Goal: Information Seeking & Learning: Learn about a topic

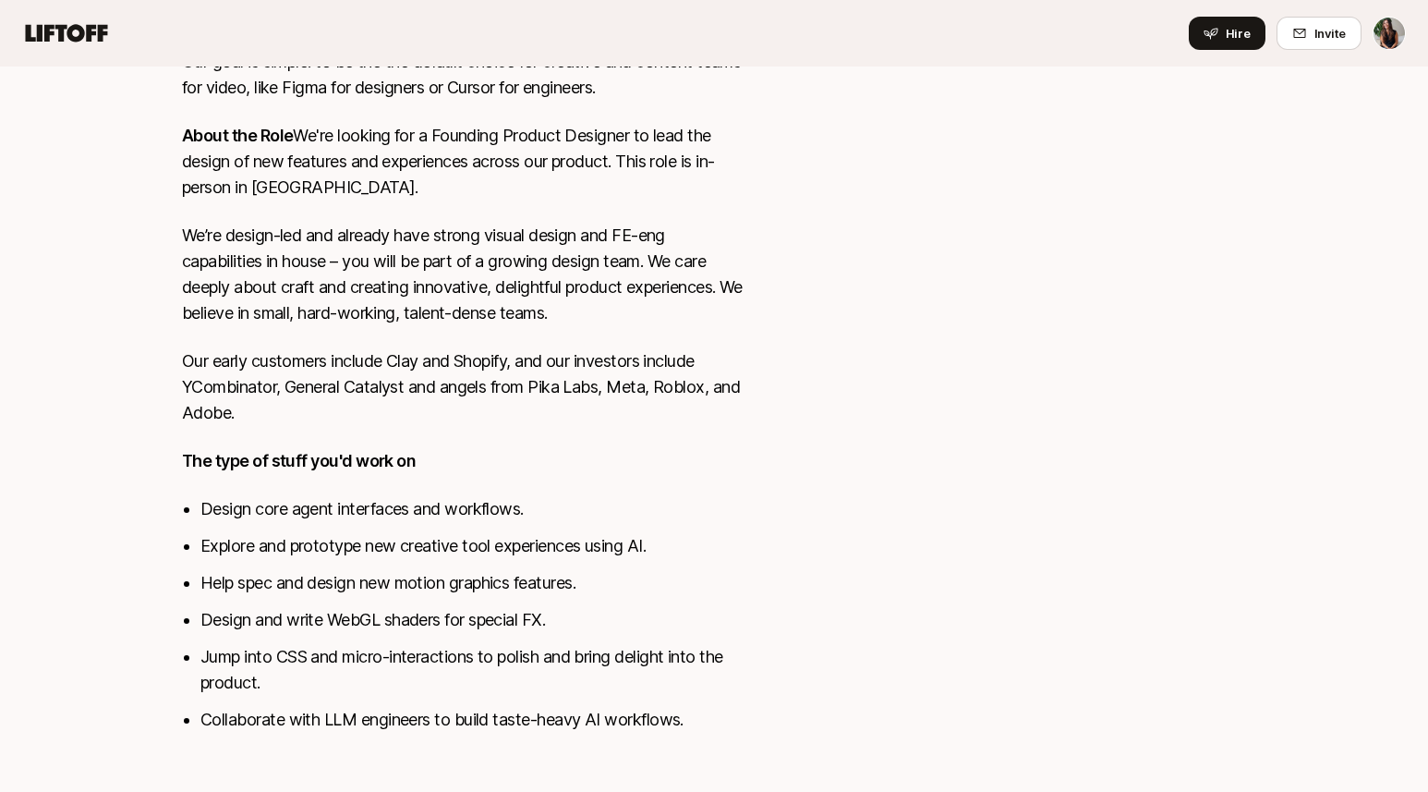
scroll to position [635, 0]
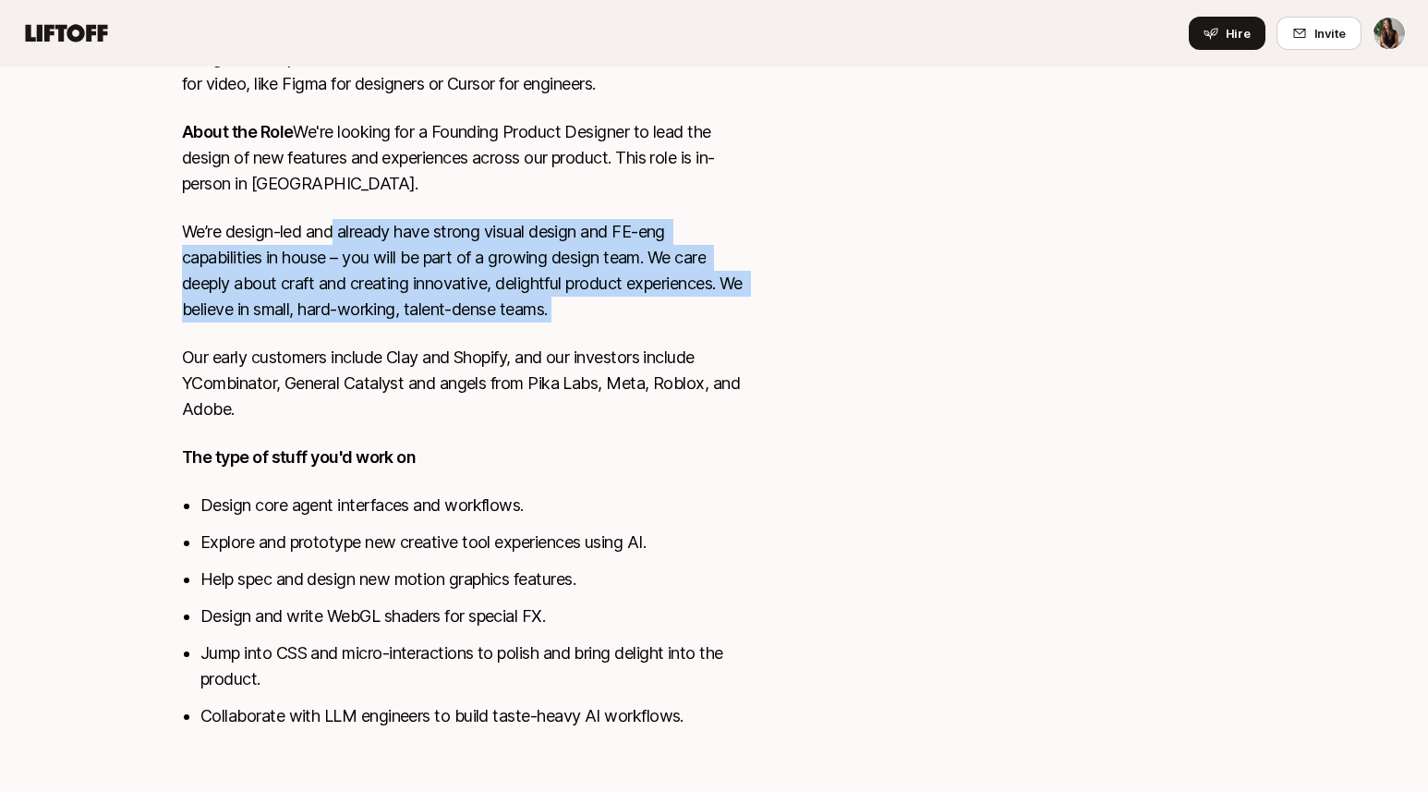
drag, startPoint x: 336, startPoint y: 234, endPoint x: 663, endPoint y: 322, distance: 338.8
click at [663, 322] on div "Video is the most compelling medium ever invented. But even a single minute of …" at bounding box center [463, 311] width 562 height 879
click at [663, 321] on p "We’re design-led and already have strong visual design and FE-eng capabilities …" at bounding box center [463, 270] width 562 height 103
drag, startPoint x: 663, startPoint y: 321, endPoint x: 545, endPoint y: 210, distance: 162.7
click at [546, 210] on div "Video is the most compelling medium ever invented. But even a single minute of …" at bounding box center [463, 311] width 562 height 879
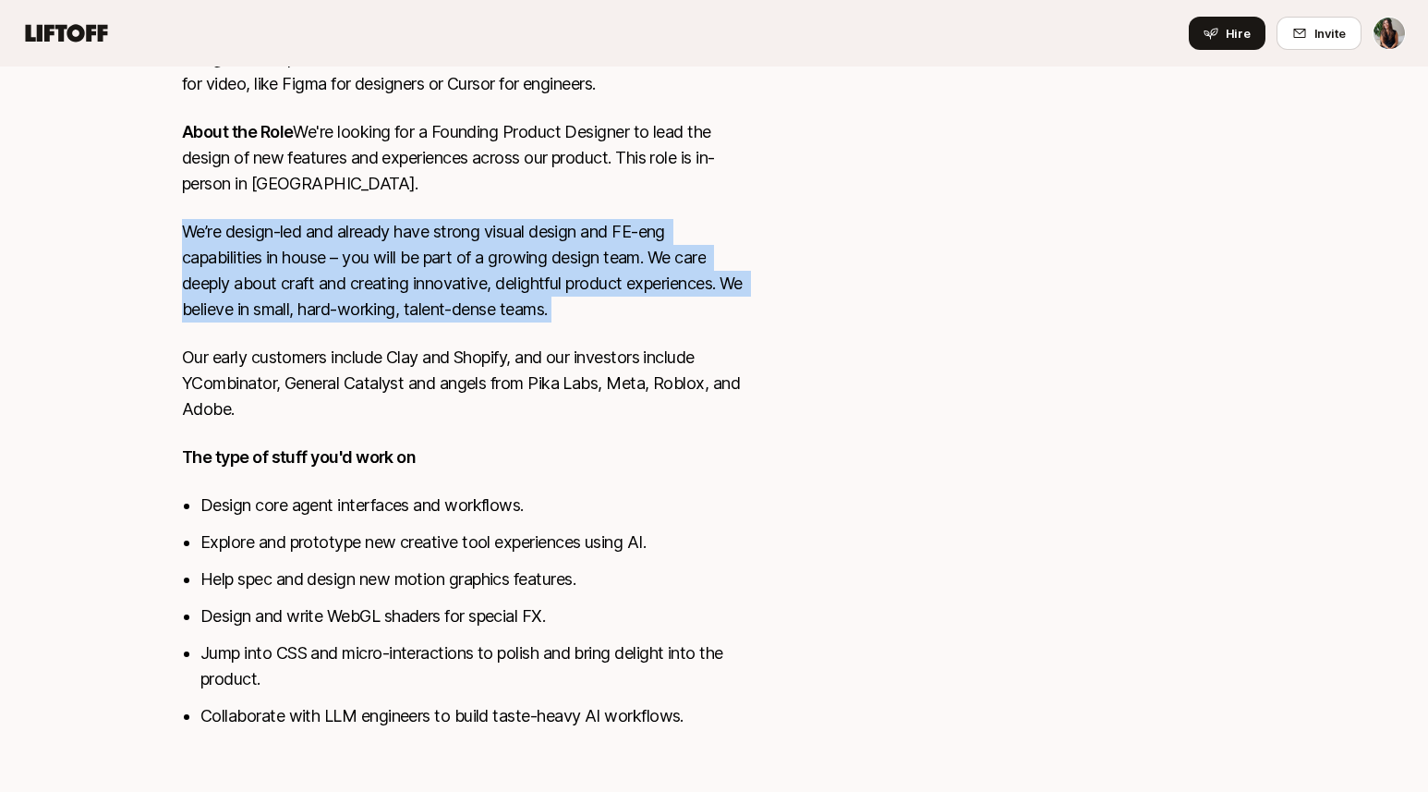
click at [569, 297] on p "We’re design-led and already have strong visual design and FE-eng capabilities …" at bounding box center [463, 270] width 562 height 103
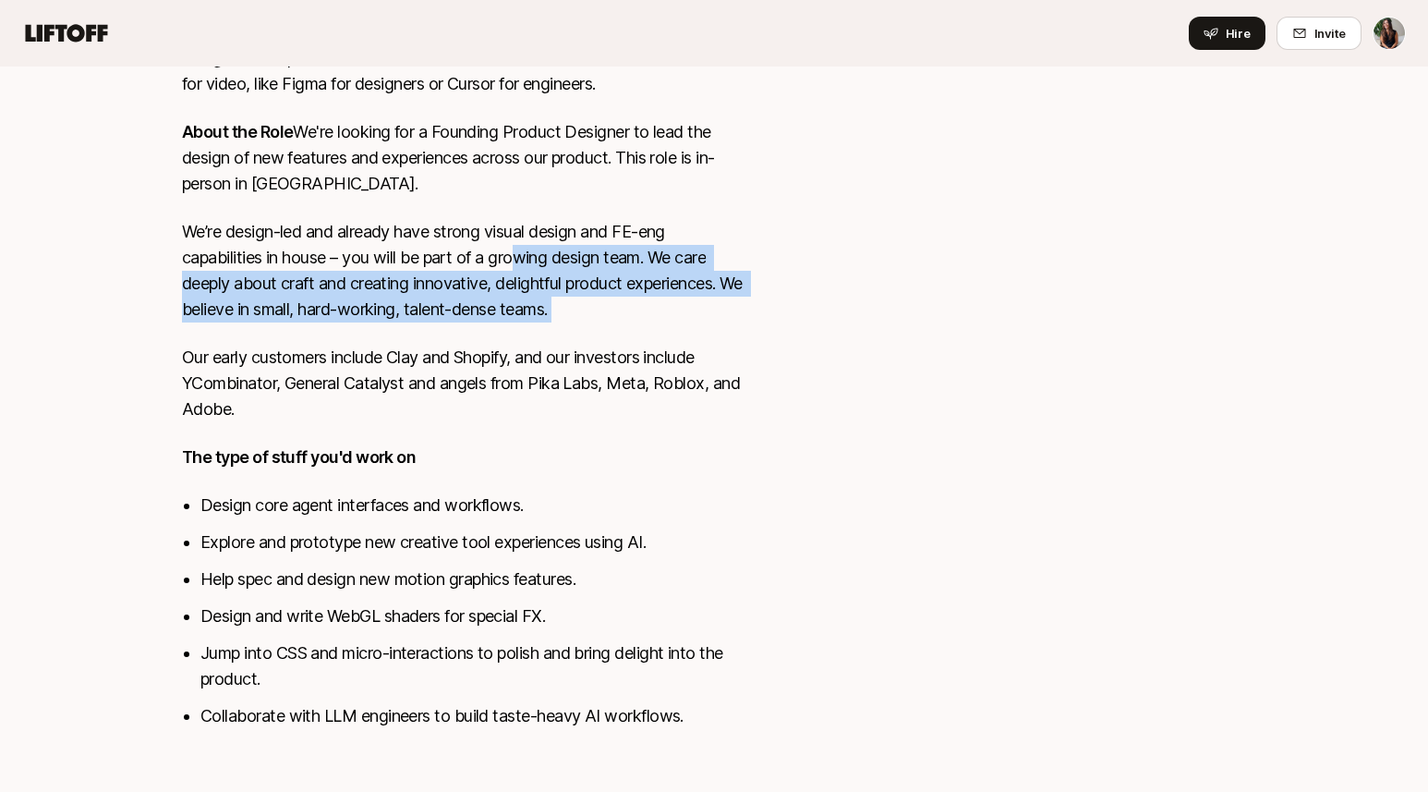
drag, startPoint x: 525, startPoint y: 264, endPoint x: 624, endPoint y: 330, distance: 119.4
click at [624, 330] on div "Video is the most compelling medium ever invented. But even a single minute of …" at bounding box center [463, 311] width 562 height 879
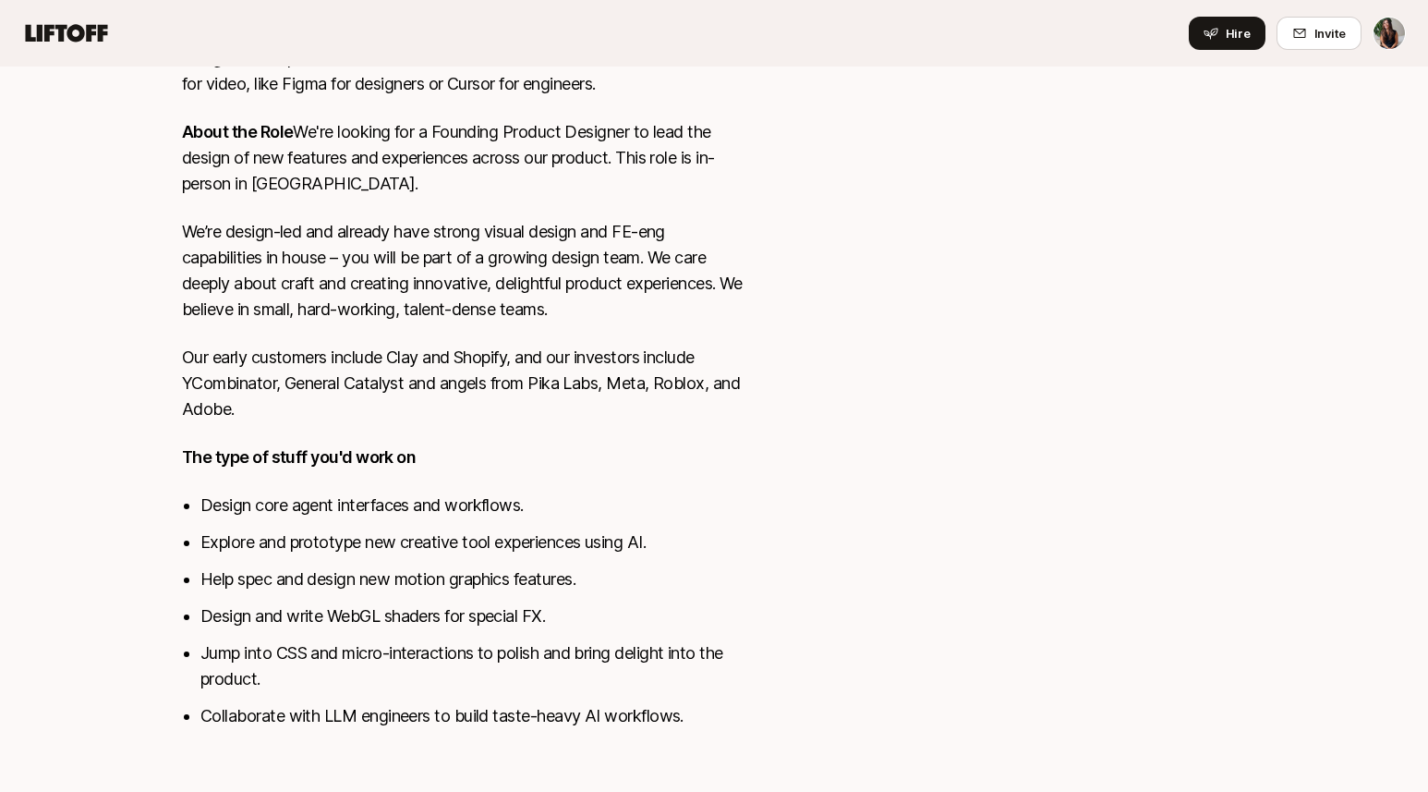
drag, startPoint x: 582, startPoint y: 260, endPoint x: 657, endPoint y: 305, distance: 87.0
click at [657, 305] on p "We’re design-led and already have strong visual design and FE-eng capabilities …" at bounding box center [463, 270] width 562 height 103
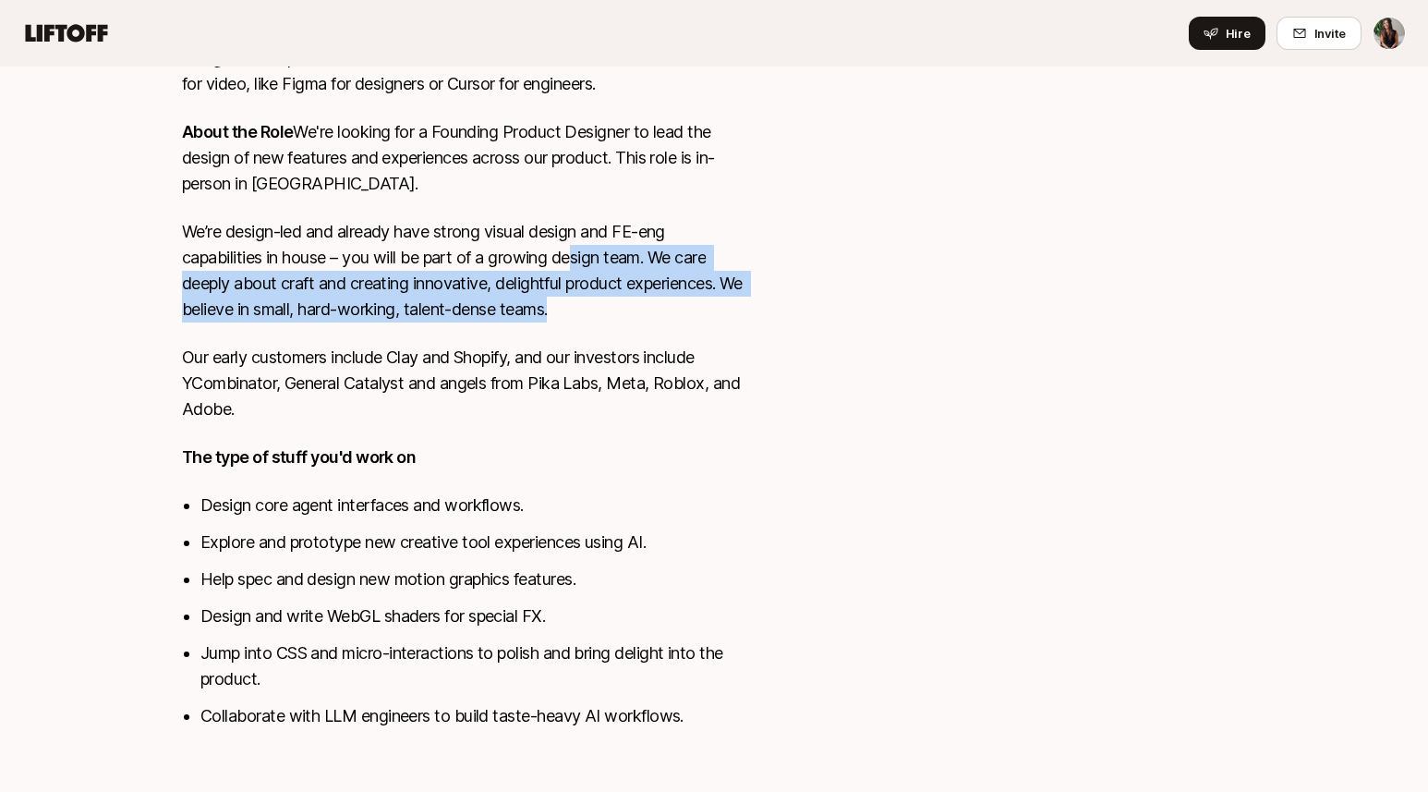
drag, startPoint x: 657, startPoint y: 305, endPoint x: 574, endPoint y: 247, distance: 101.5
click at [575, 248] on p "We’re design-led and already have strong visual design and FE-eng capabilities …" at bounding box center [463, 270] width 562 height 103
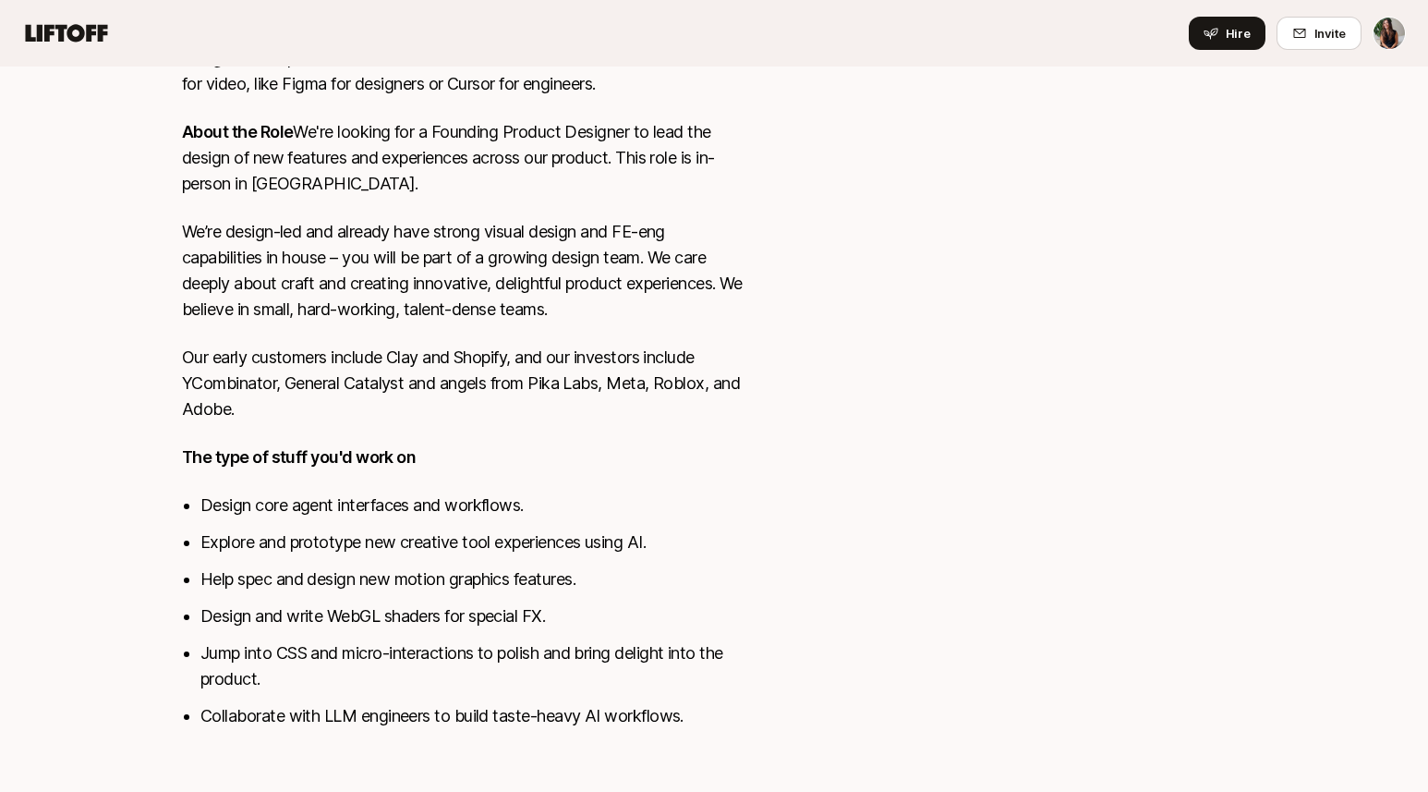
click at [574, 247] on p "We’re design-led and already have strong visual design and FE-eng capabilities …" at bounding box center [463, 270] width 562 height 103
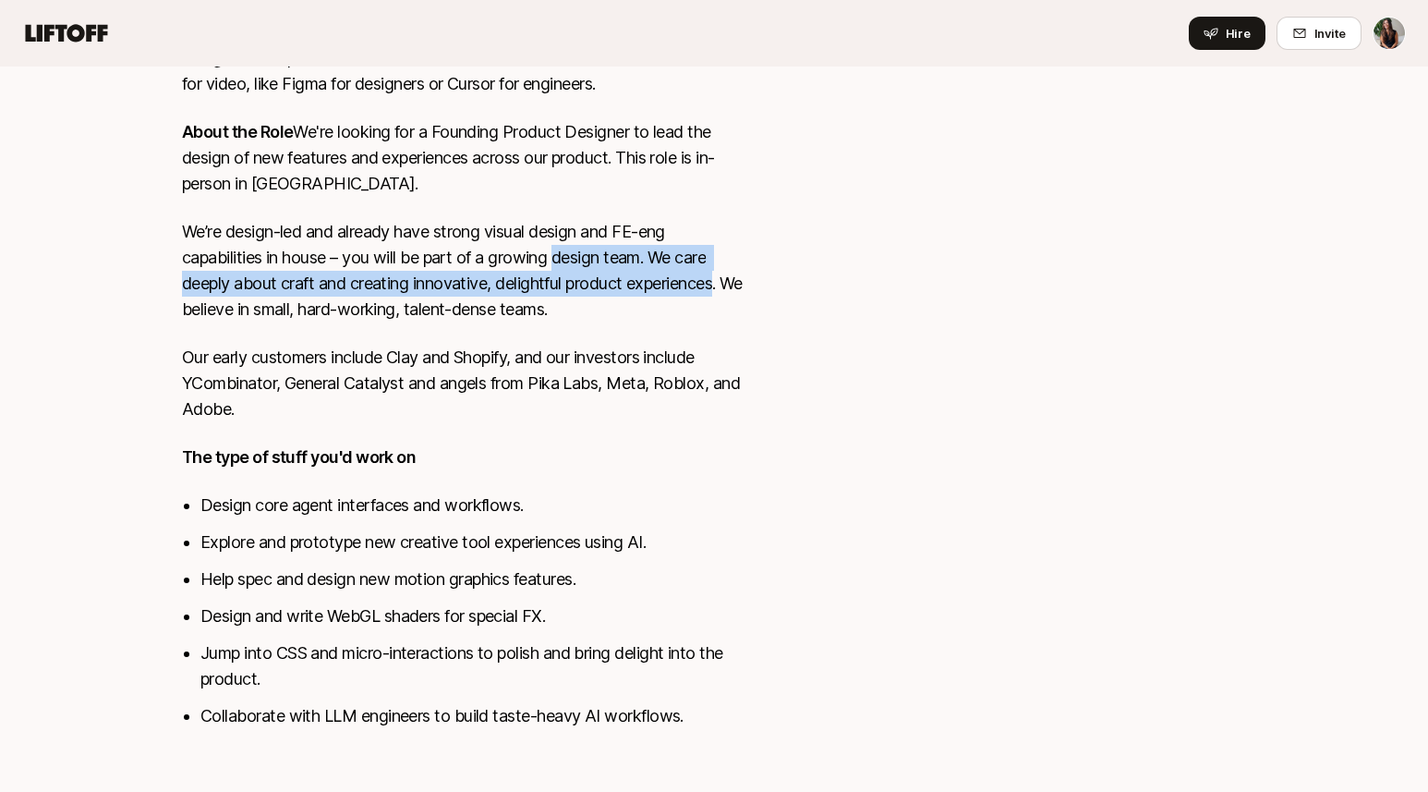
drag, startPoint x: 574, startPoint y: 247, endPoint x: 663, endPoint y: 305, distance: 106.8
click at [663, 305] on p "We’re design-led and already have strong visual design and FE-eng capabilities …" at bounding box center [463, 270] width 562 height 103
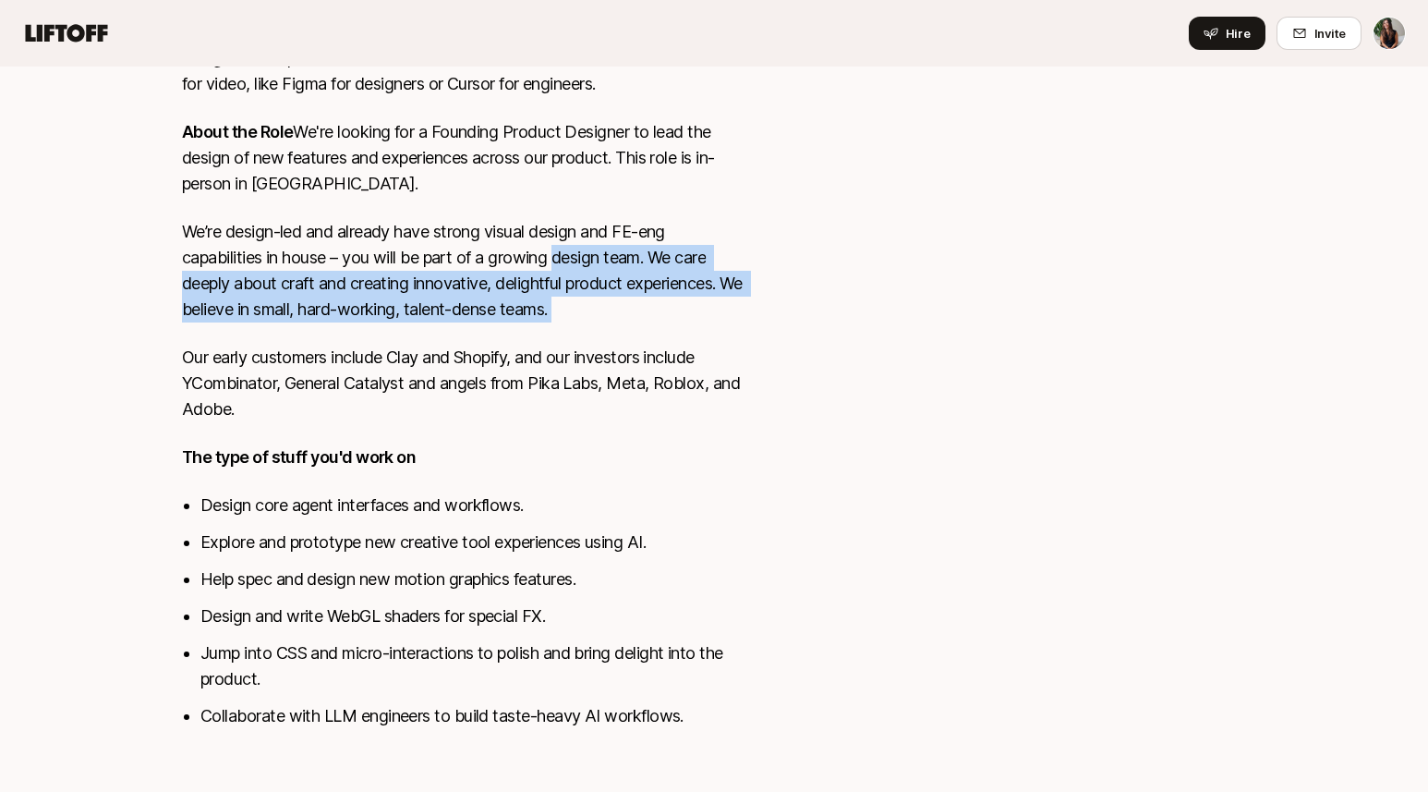
click at [663, 305] on p "We’re design-led and already have strong visual design and FE-eng capabilities …" at bounding box center [463, 270] width 562 height 103
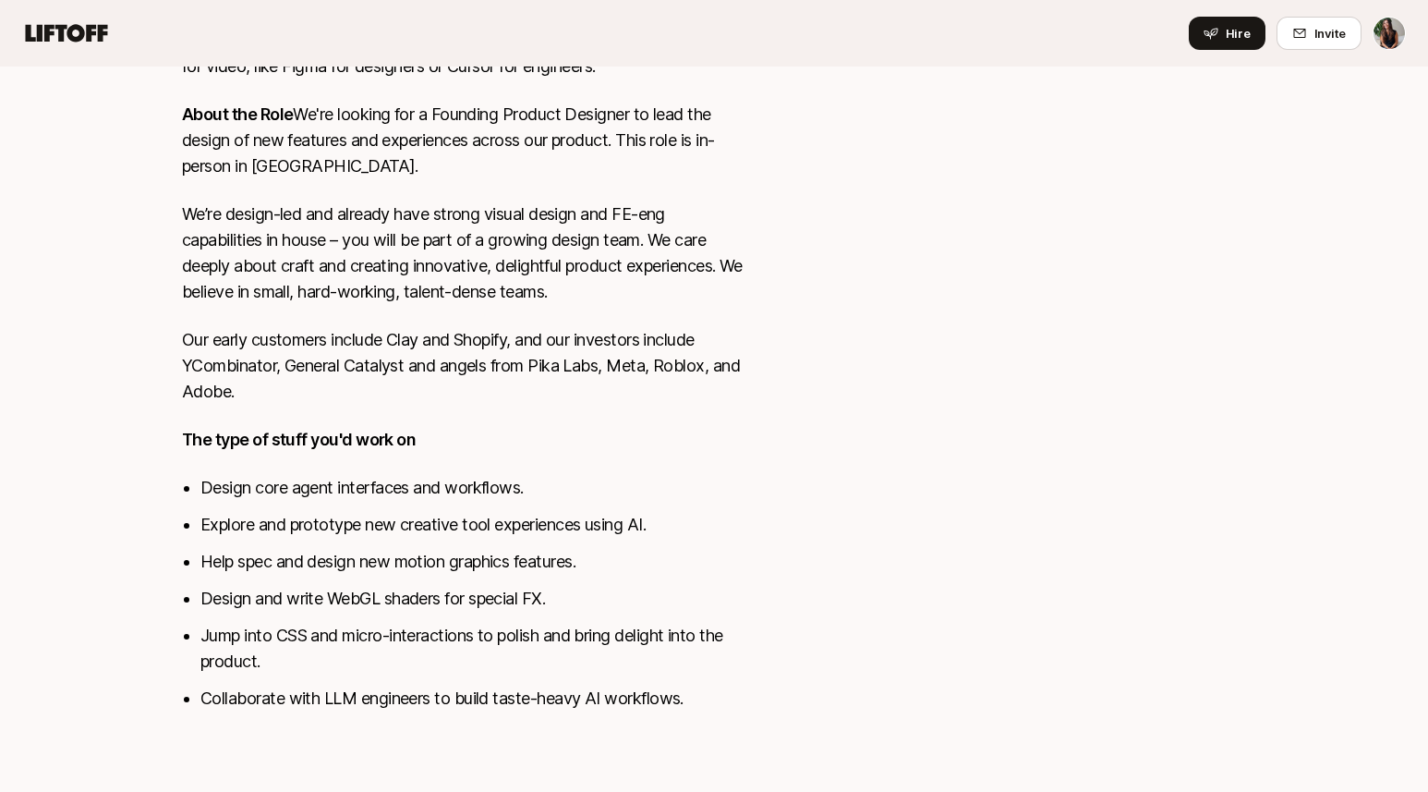
scroll to position [653, 0]
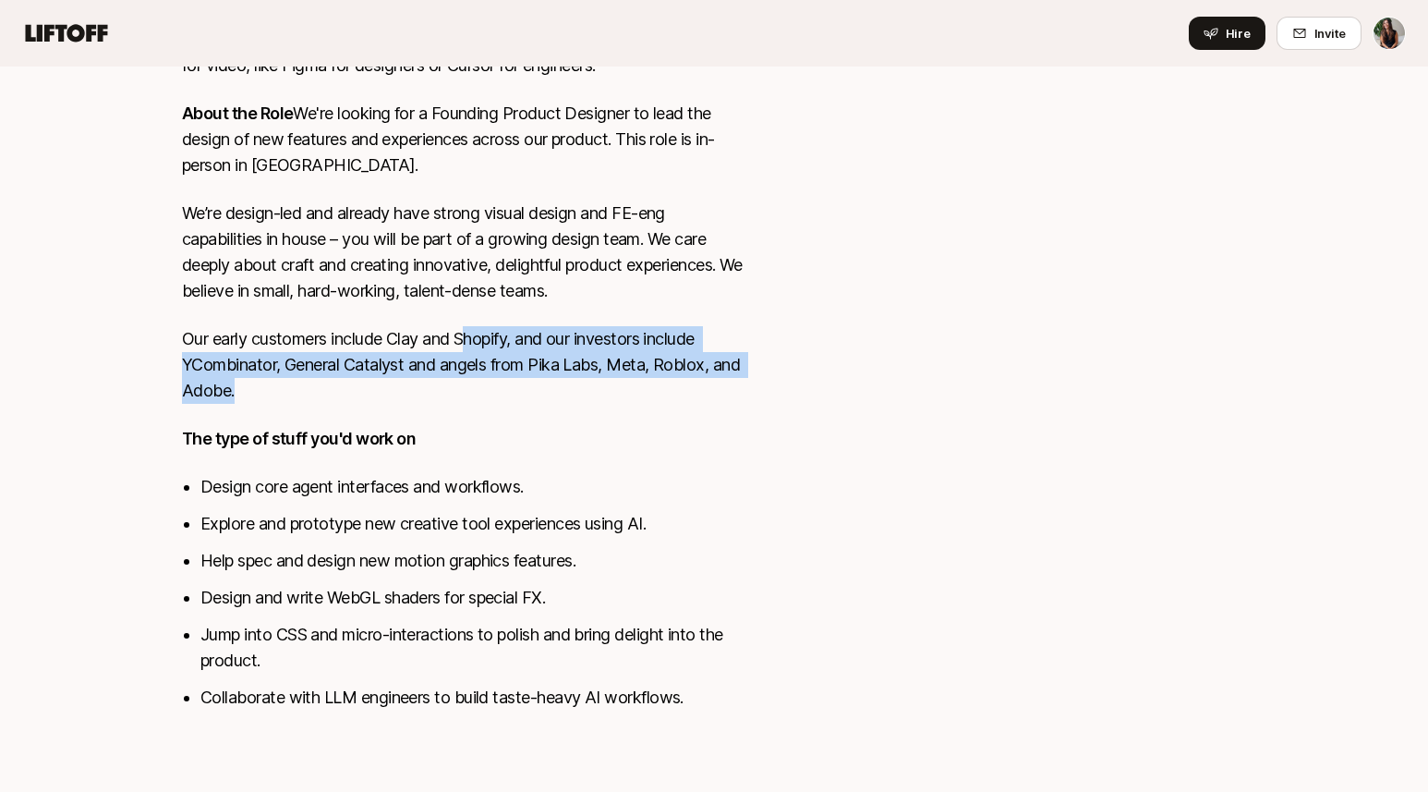
drag, startPoint x: 474, startPoint y: 337, endPoint x: 605, endPoint y: 413, distance: 151.5
click at [605, 413] on div "Video is the most compelling medium ever invented. But even a single minute of …" at bounding box center [463, 292] width 562 height 879
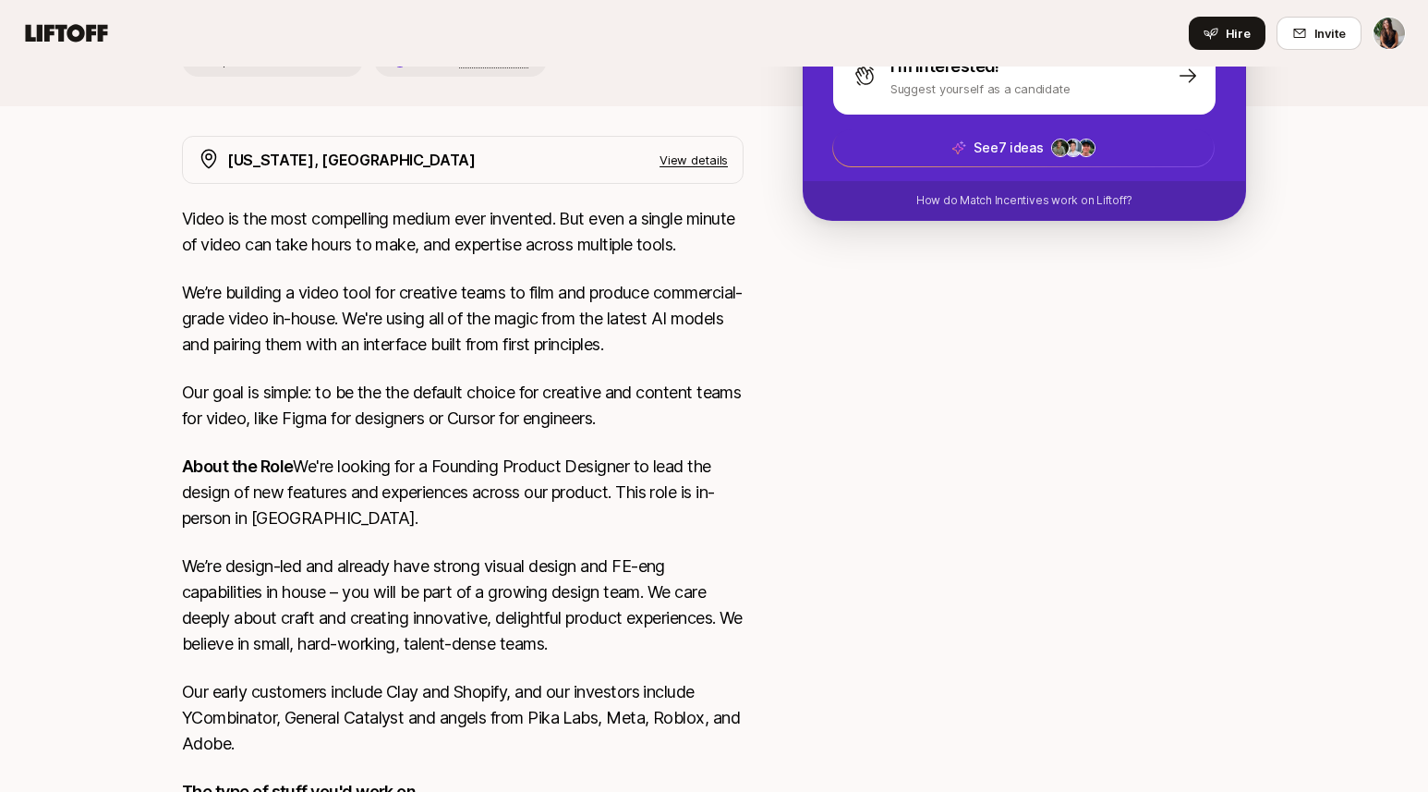
scroll to position [0, 0]
